Goal: Information Seeking & Learning: Check status

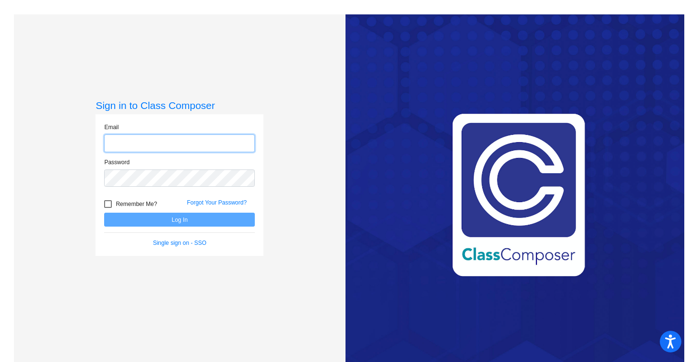
type input "[EMAIL_ADDRESS][DOMAIN_NAME]"
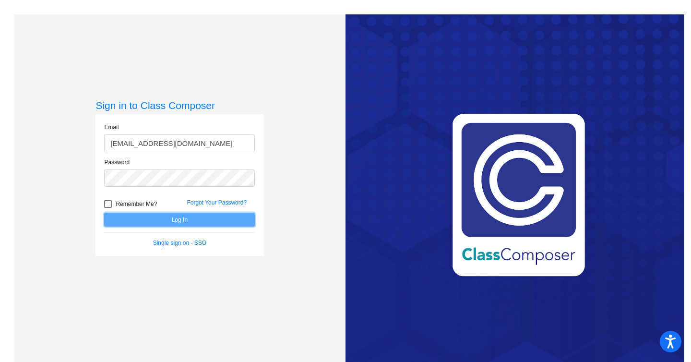
click at [157, 223] on button "Log In" at bounding box center [179, 220] width 151 height 14
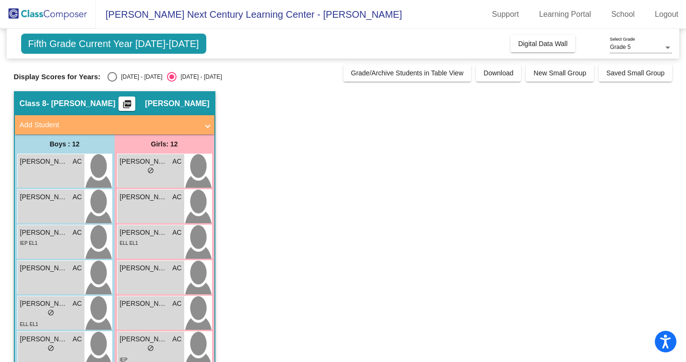
click at [142, 45] on span "Fifth Grade Current Year [DATE]-[DATE]" at bounding box center [113, 44] width 185 height 20
click at [111, 79] on div "Select an option" at bounding box center [112, 77] width 10 height 10
click at [112, 82] on input "[DATE] - [DATE]" at bounding box center [112, 82] width 0 height 0
radio input "true"
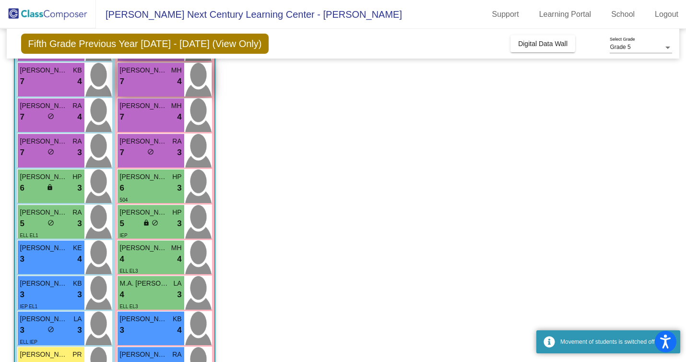
scroll to position [233, 0]
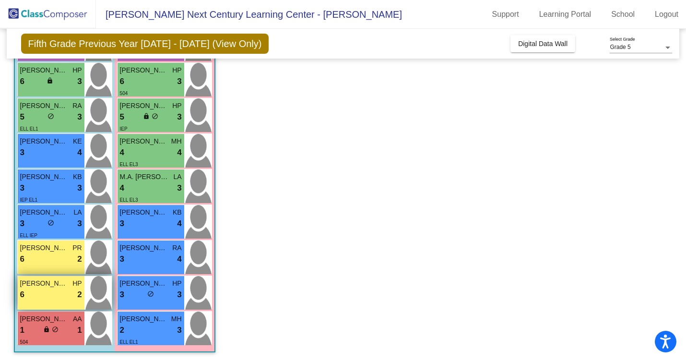
click at [58, 285] on span "[PERSON_NAME]" at bounding box center [44, 283] width 48 height 10
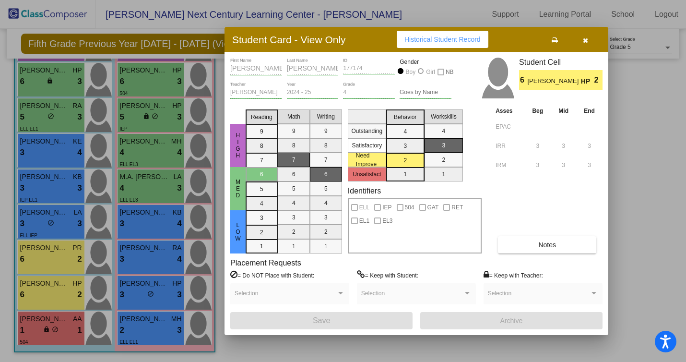
scroll to position [0, 0]
click at [555, 242] on span "Notes" at bounding box center [547, 245] width 18 height 8
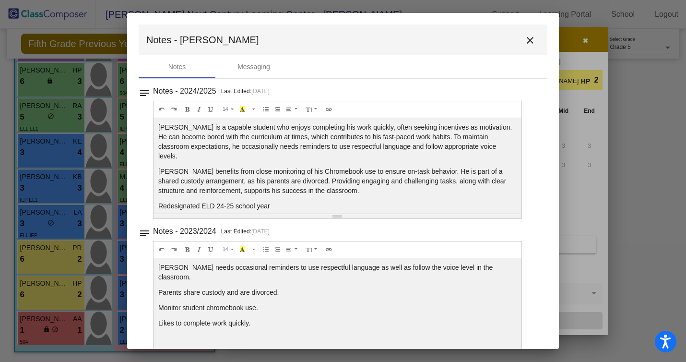
click at [524, 42] on mat-icon "close" at bounding box center [530, 41] width 12 height 12
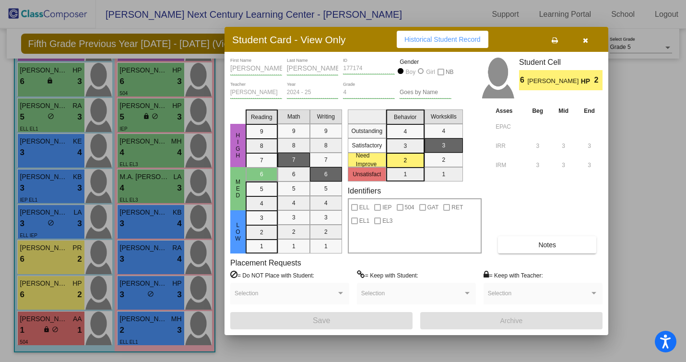
click at [588, 40] on button "button" at bounding box center [585, 39] width 31 height 17
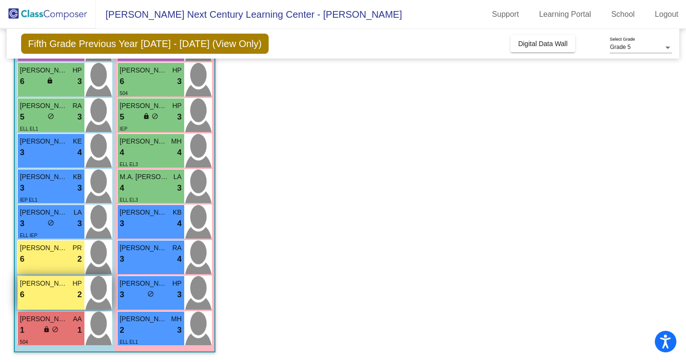
click at [51, 290] on div "6 lock do_not_disturb_alt 2" at bounding box center [51, 294] width 62 height 12
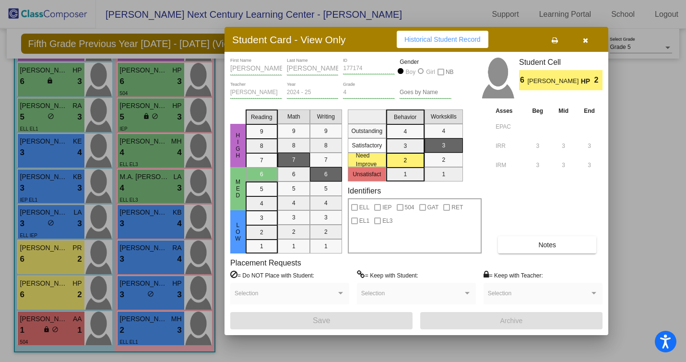
click at [575, 242] on button "Notes" at bounding box center [547, 244] width 98 height 17
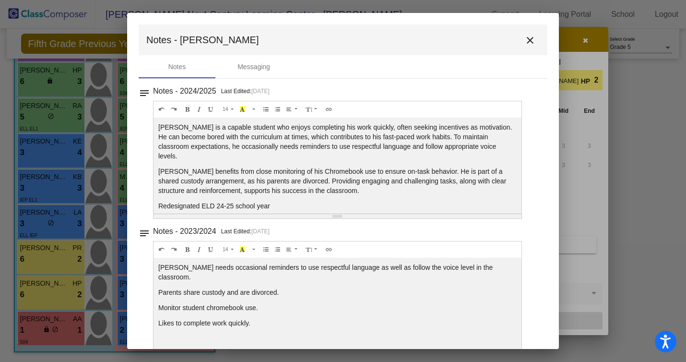
click at [524, 42] on mat-icon "close" at bounding box center [530, 41] width 12 height 12
